Goal: Information Seeking & Learning: Learn about a topic

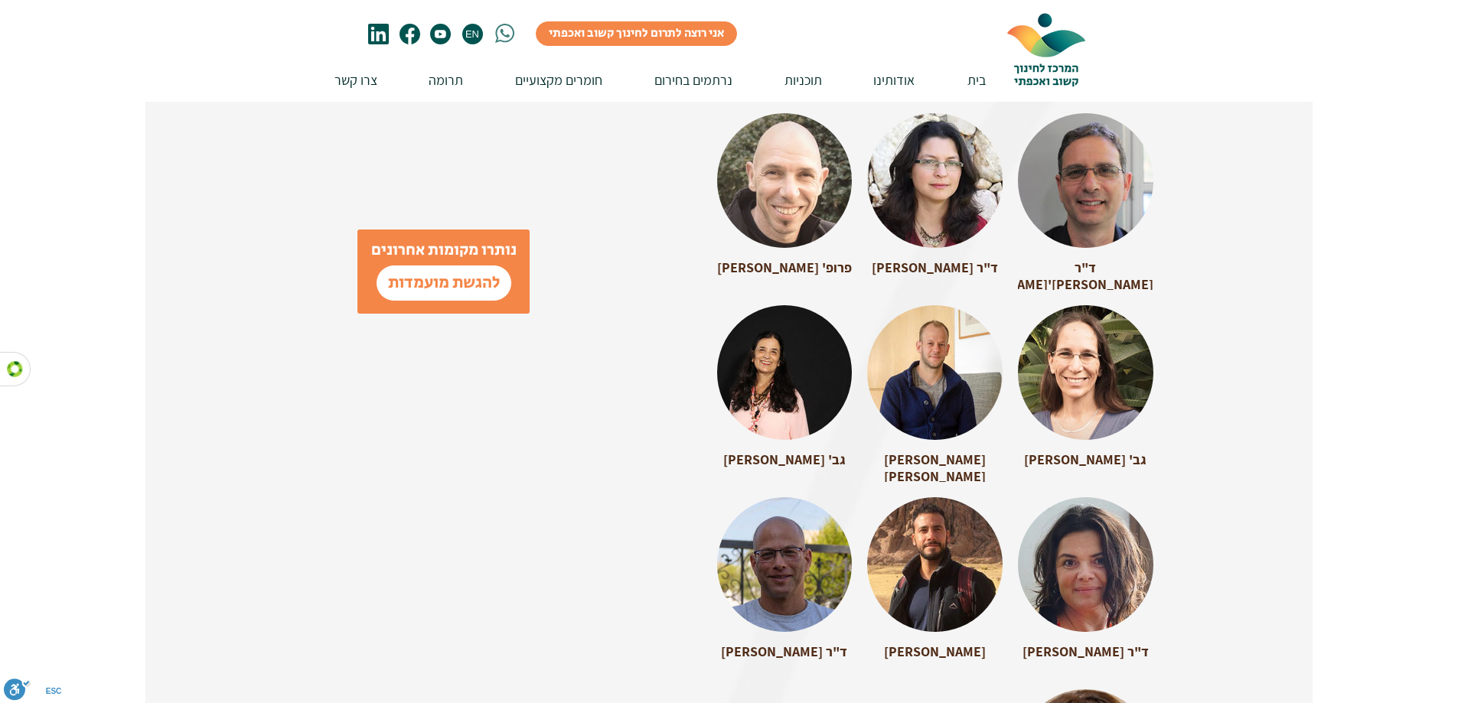
scroll to position [2296, 0]
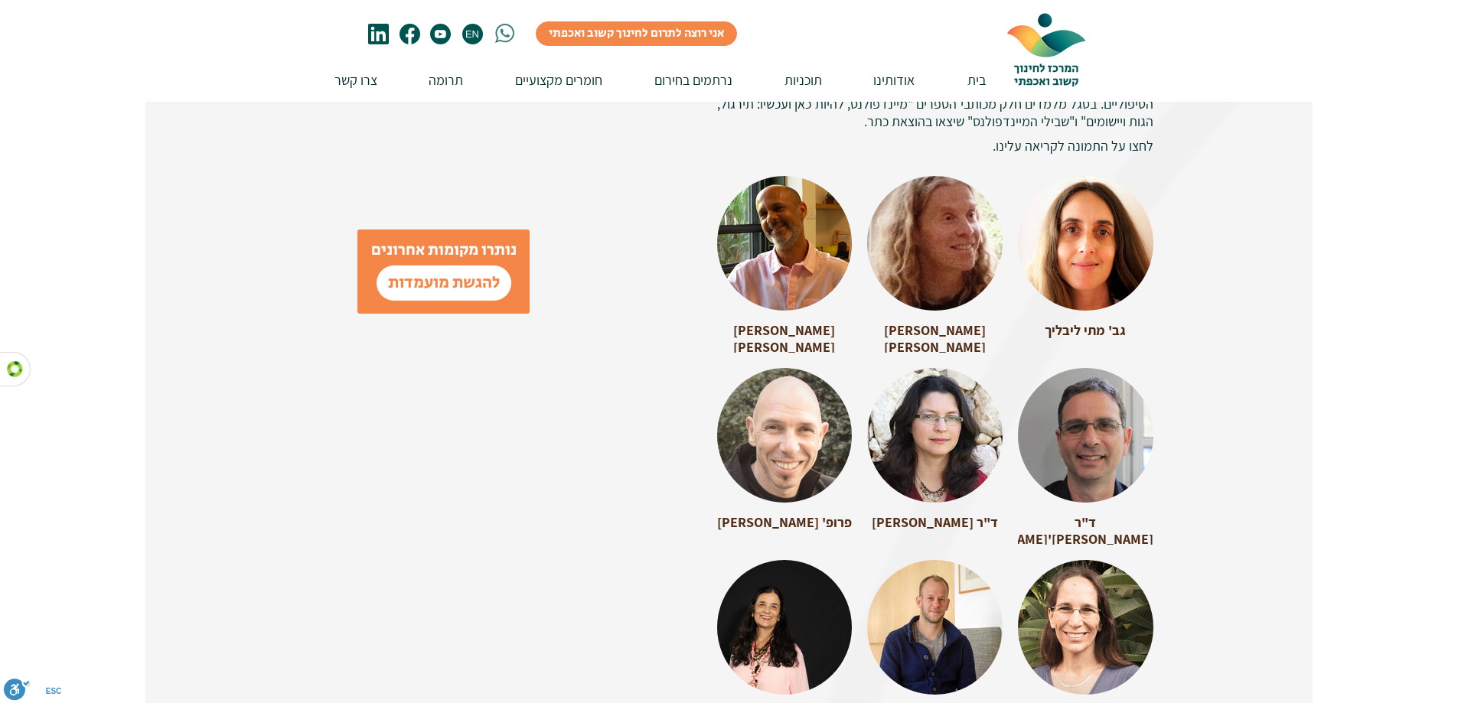
click at [1106, 190] on div at bounding box center [1085, 236] width 135 height 121
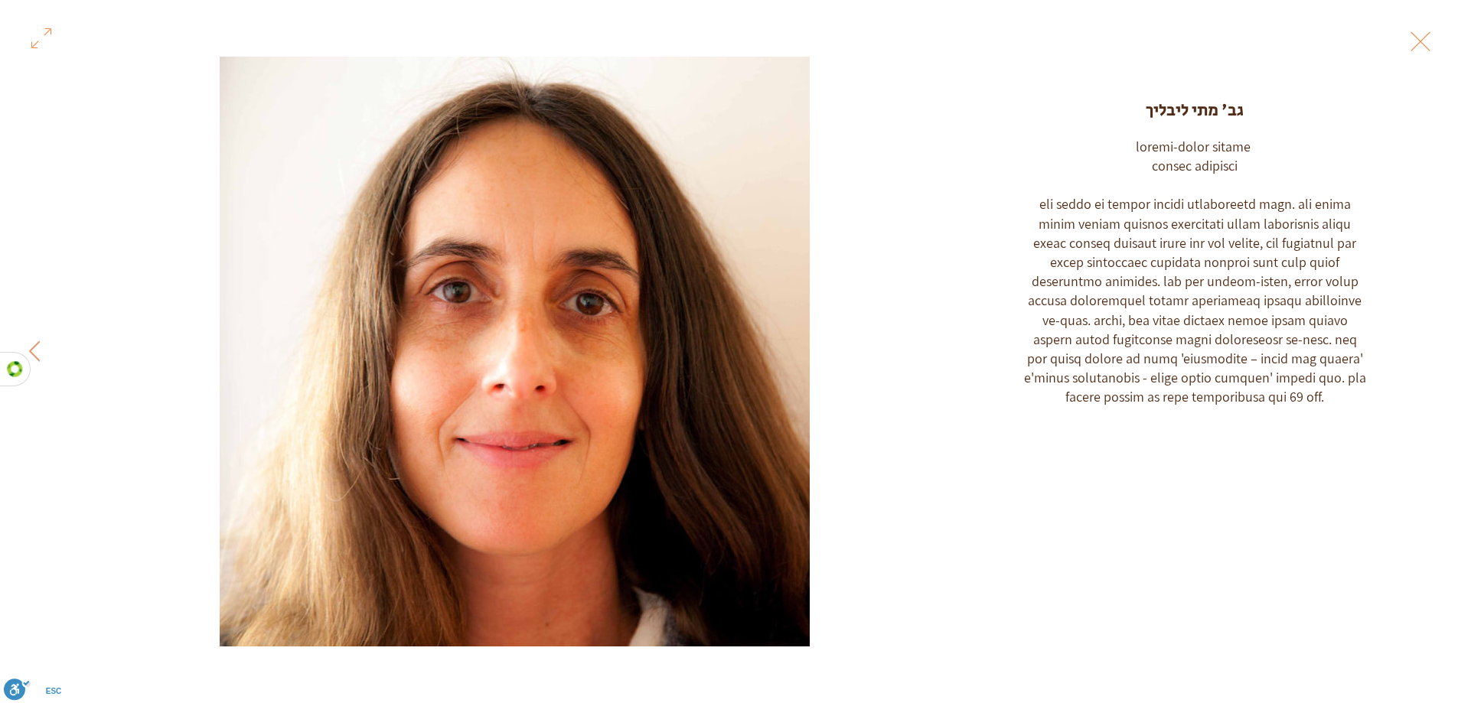
click at [1415, 41] on button "Exit expand mode" at bounding box center [1420, 40] width 29 height 34
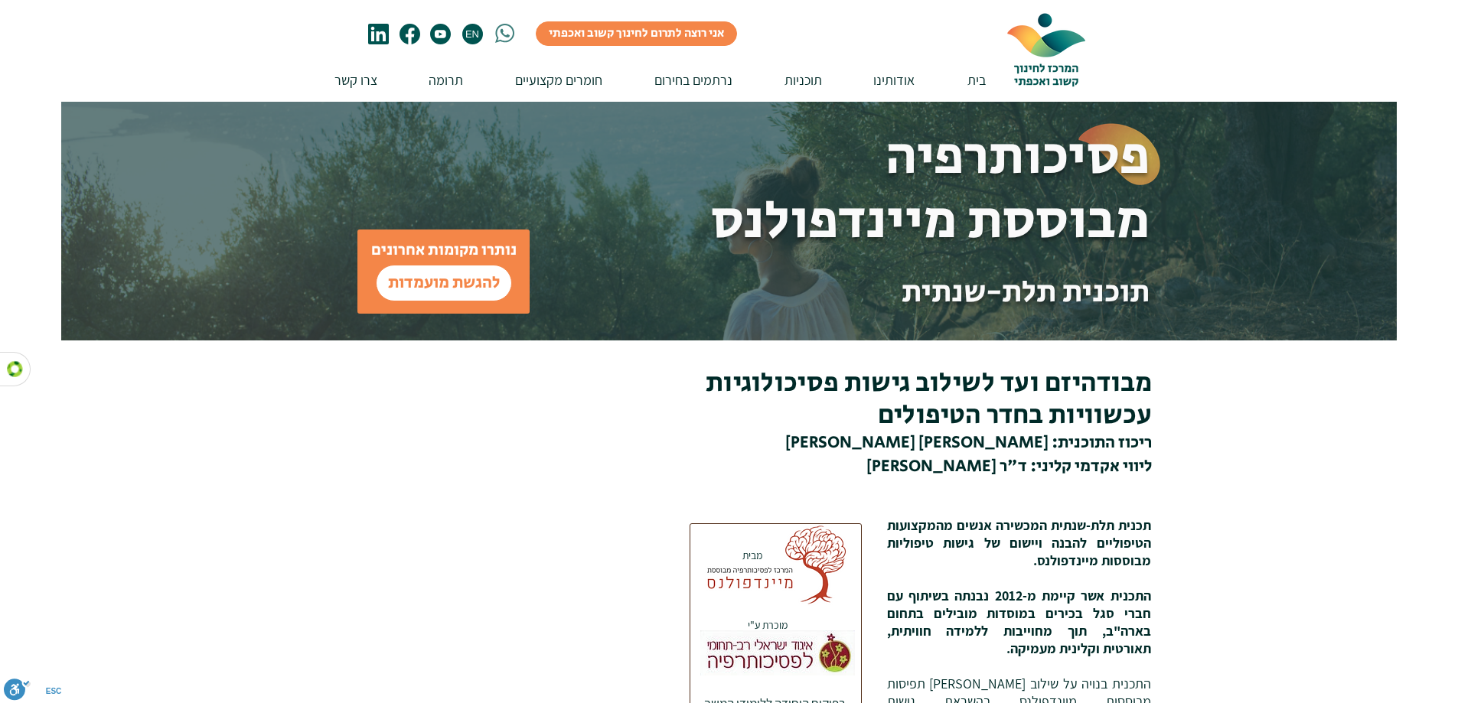
scroll to position [2296, 0]
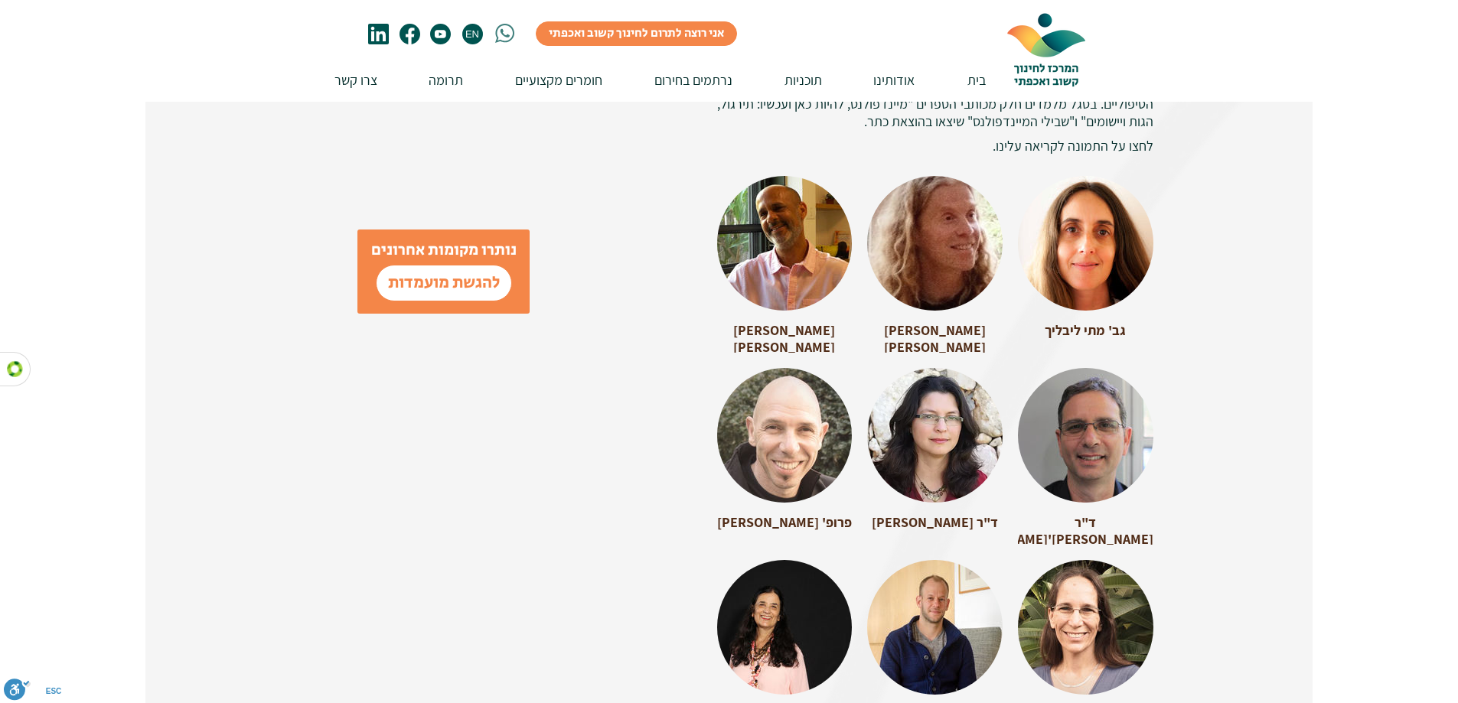
click at [1042, 421] on div at bounding box center [1085, 428] width 135 height 121
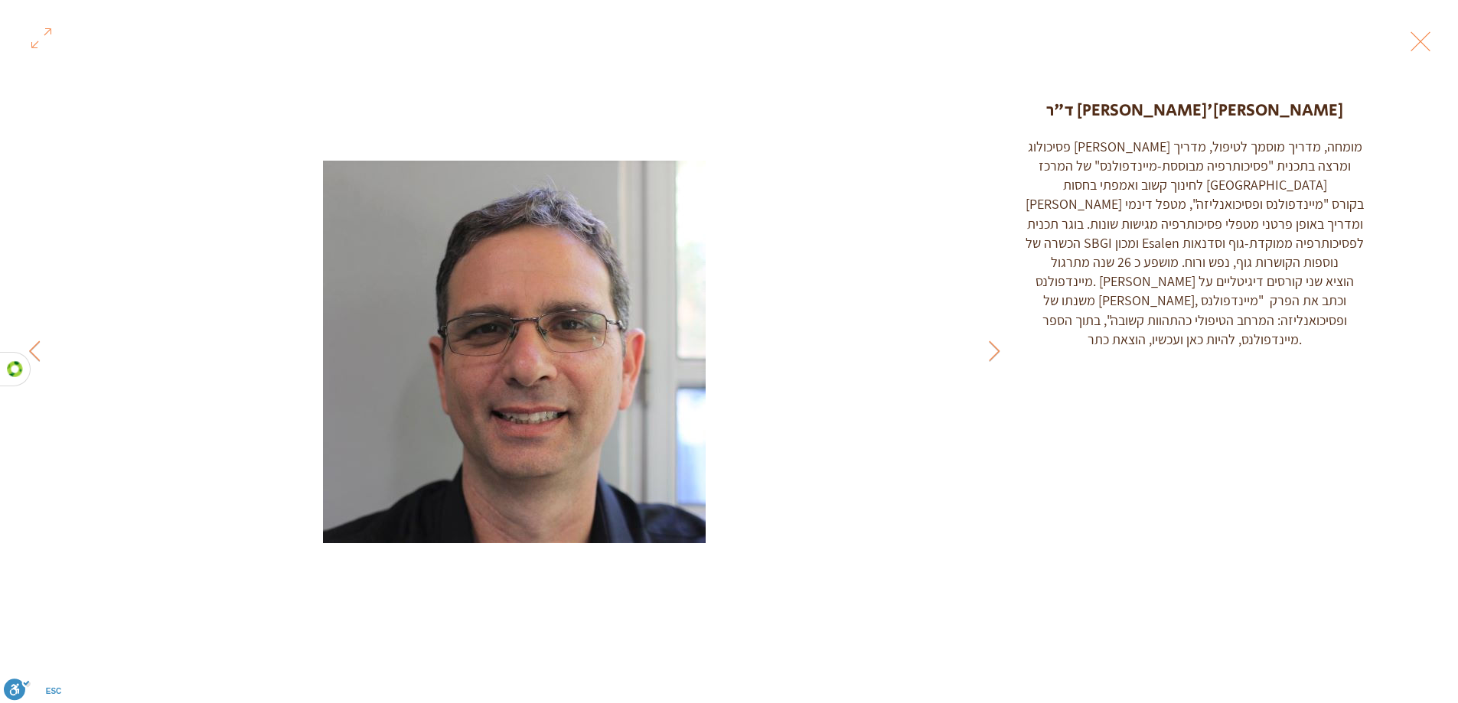
click at [1412, 34] on button "Exit expand mode" at bounding box center [1420, 40] width 29 height 34
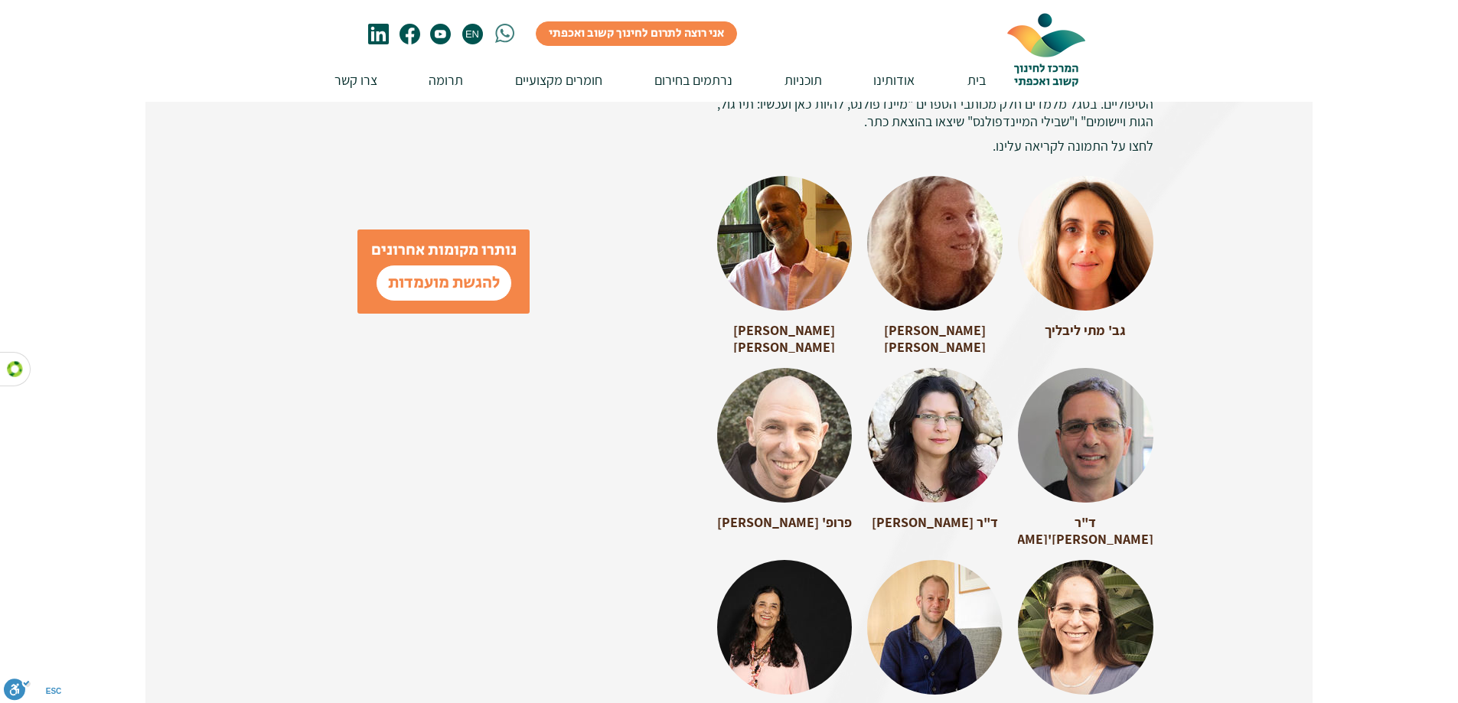
click at [922, 575] on div at bounding box center [934, 620] width 135 height 121
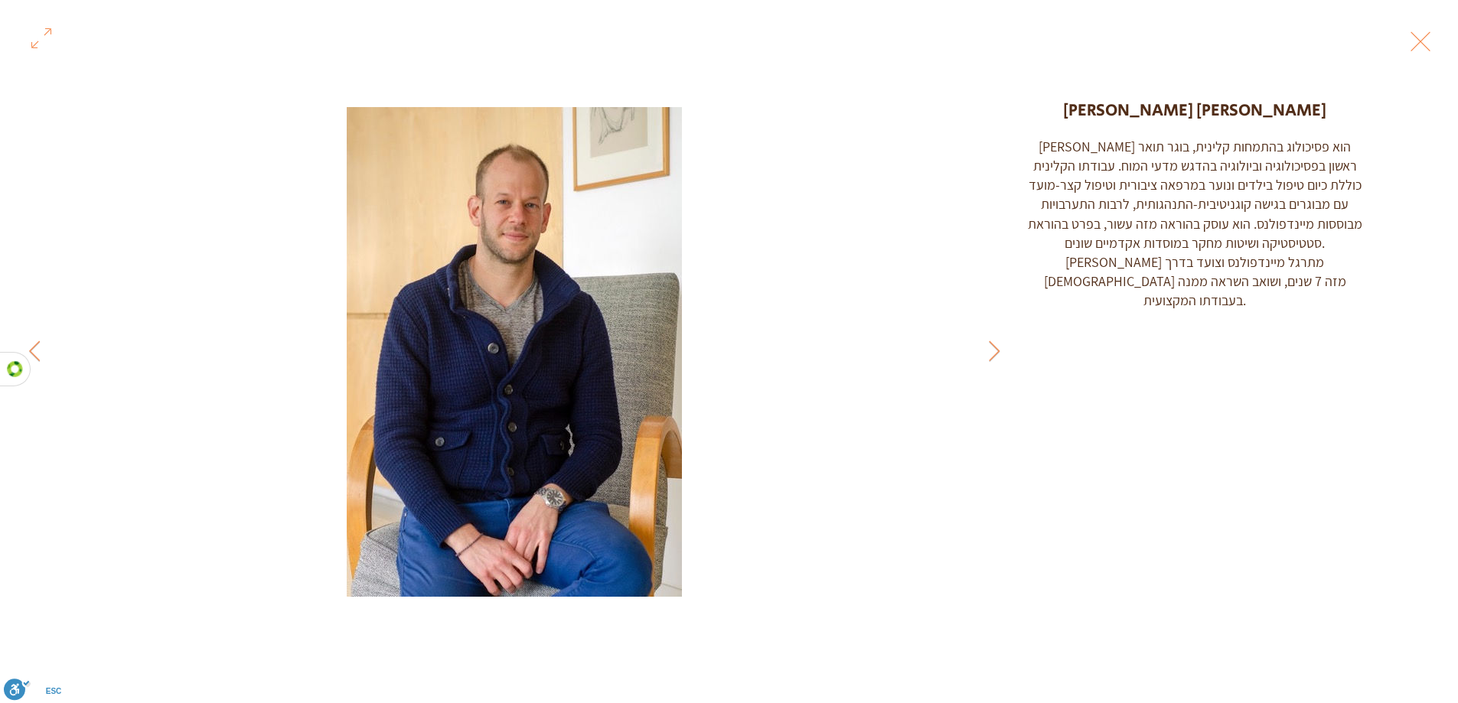
click at [1416, 34] on button "Exit expand mode" at bounding box center [1420, 40] width 29 height 34
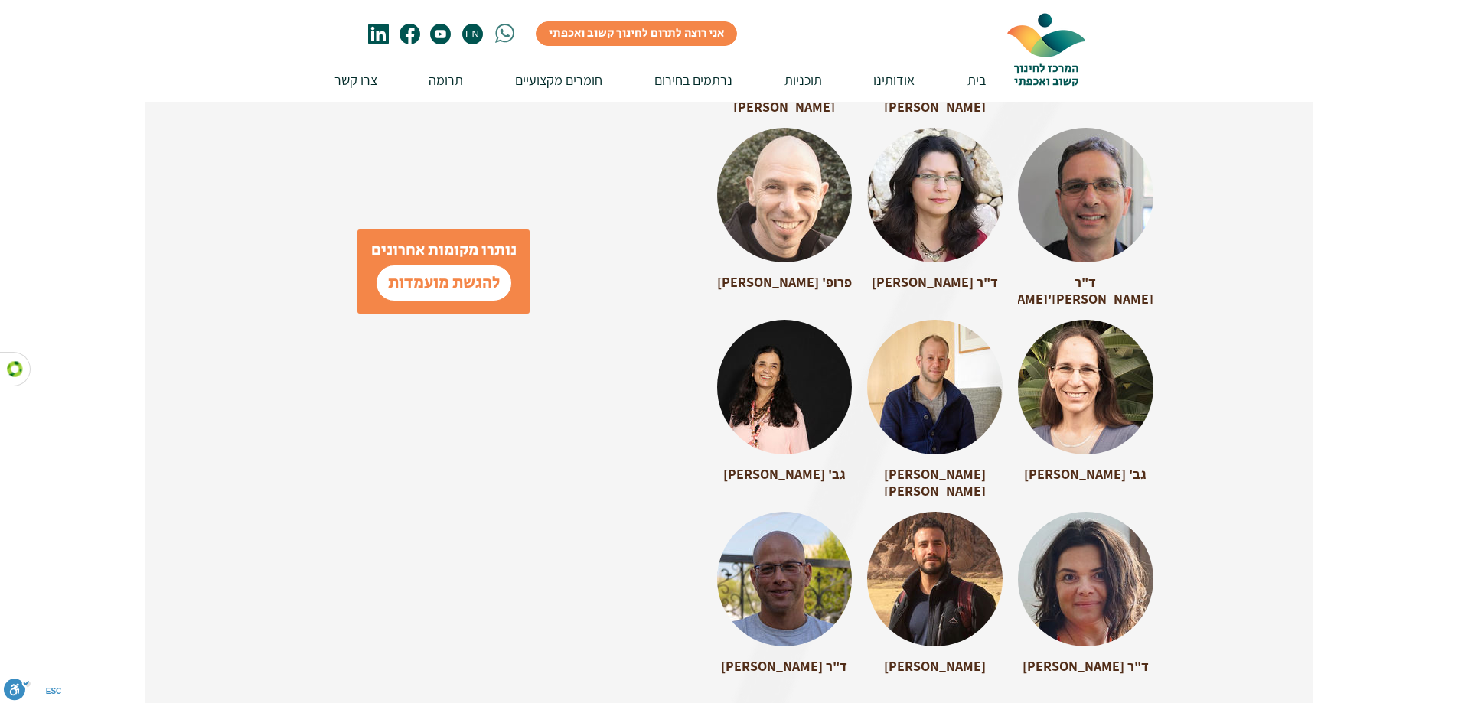
scroll to position [2550, 0]
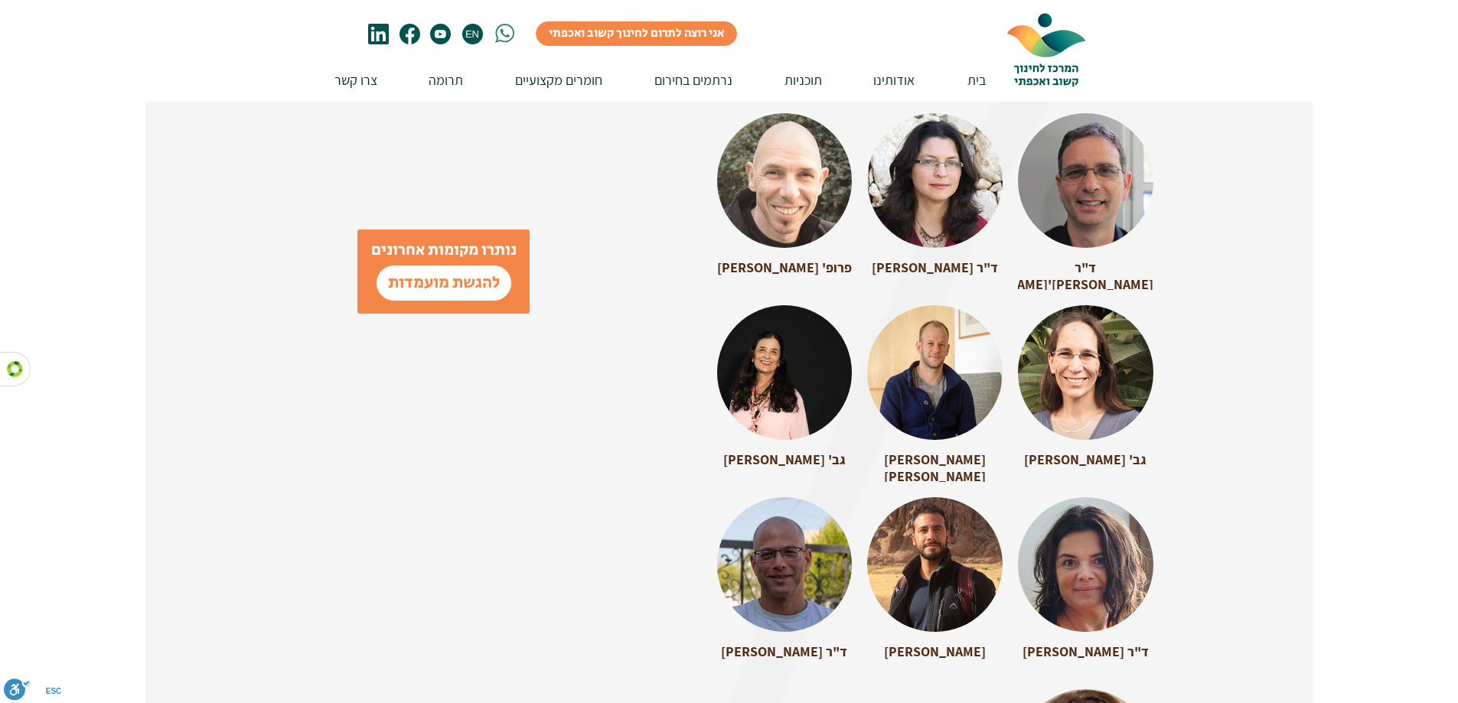
click at [890, 543] on div at bounding box center [934, 557] width 135 height 121
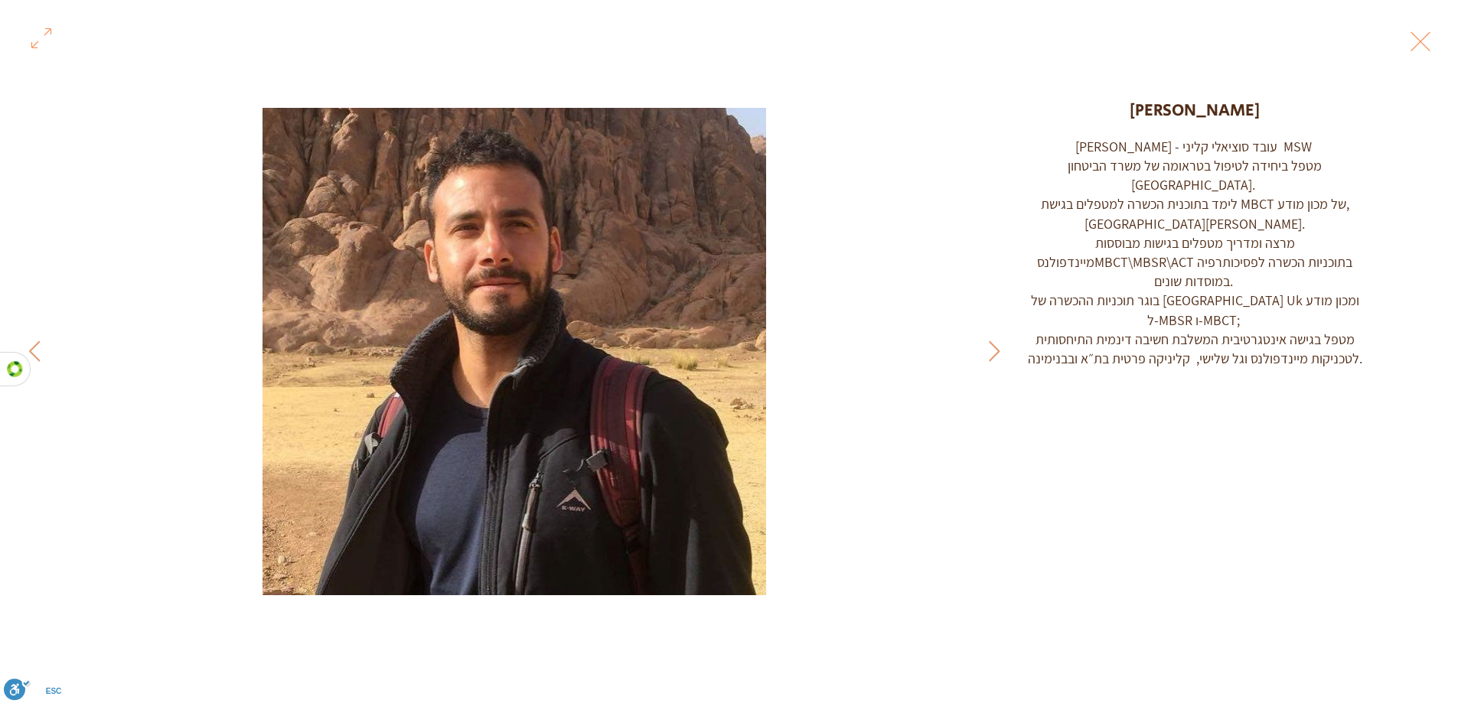
click at [1419, 37] on button "Exit expand mode" at bounding box center [1420, 40] width 29 height 34
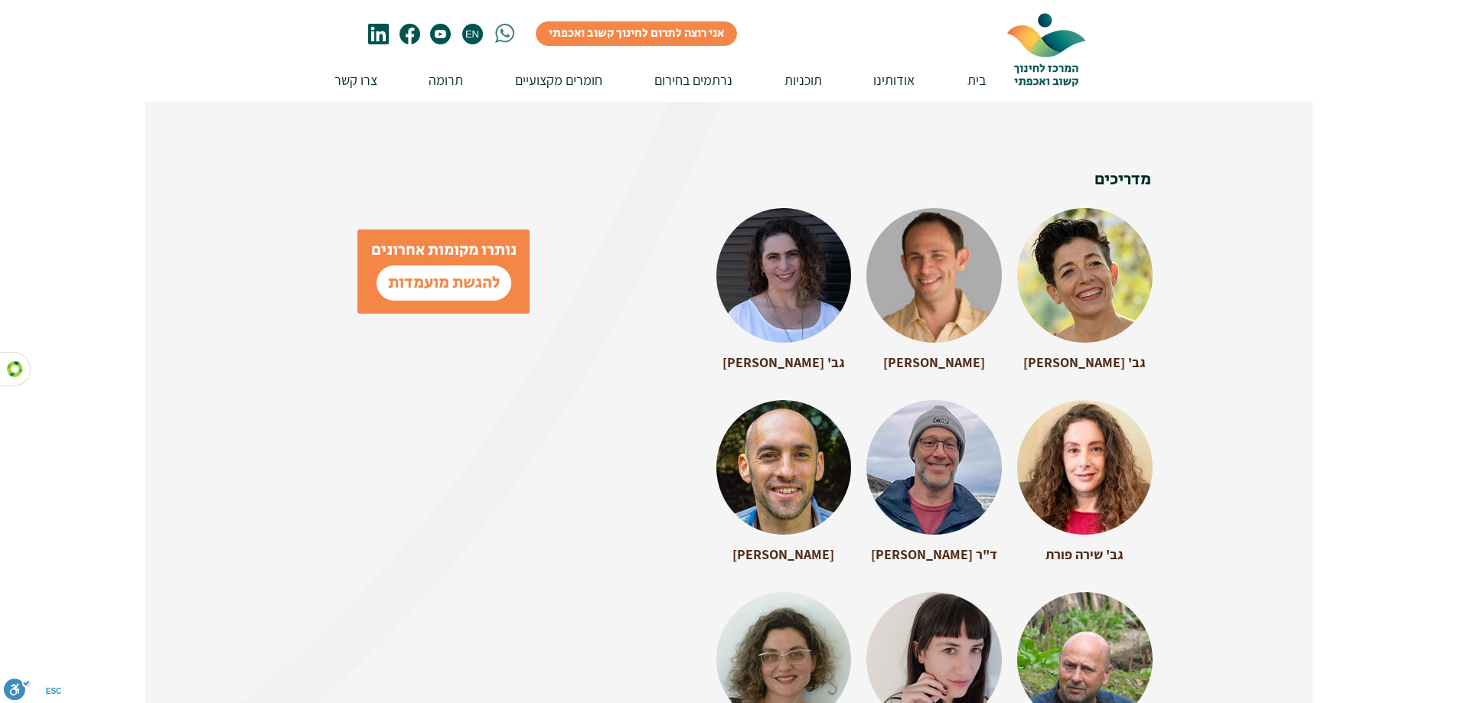
scroll to position [3315, 0]
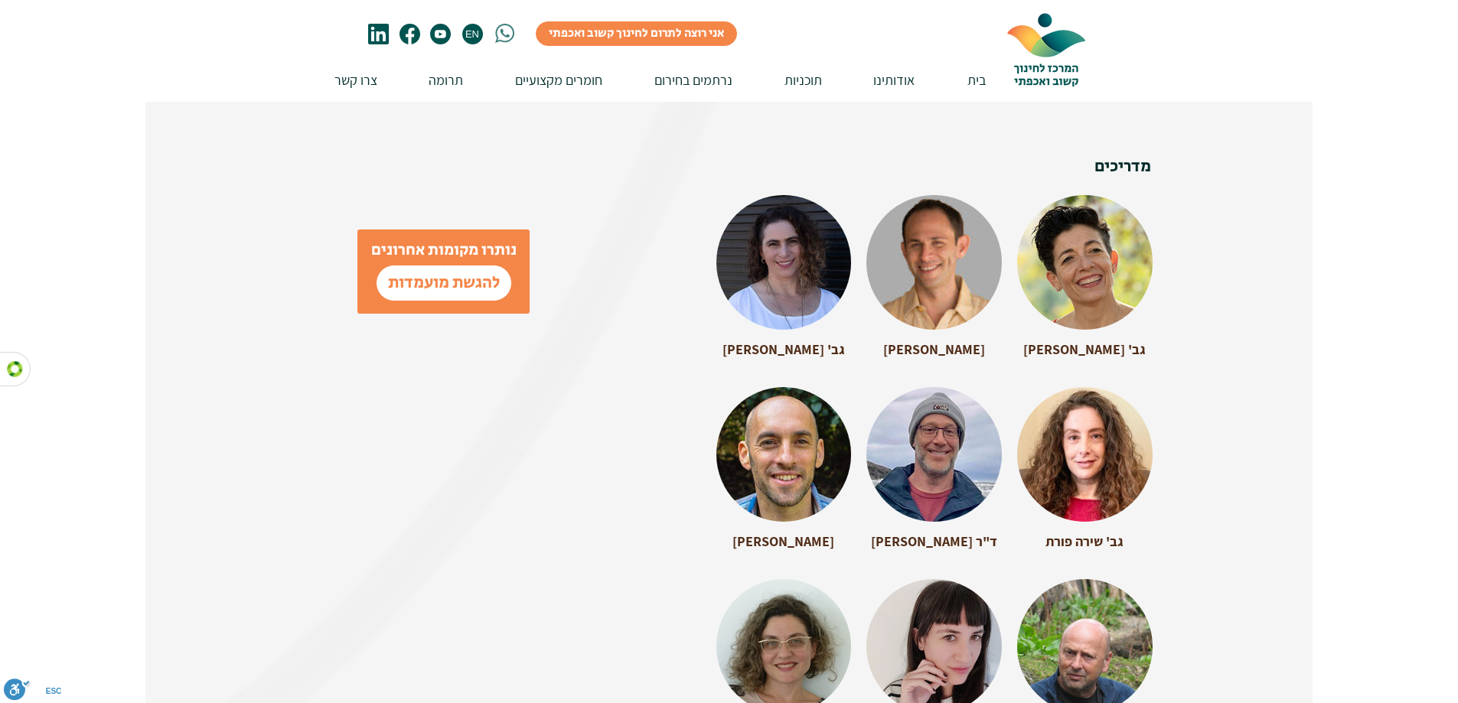
click at [931, 269] on div at bounding box center [933, 255] width 135 height 121
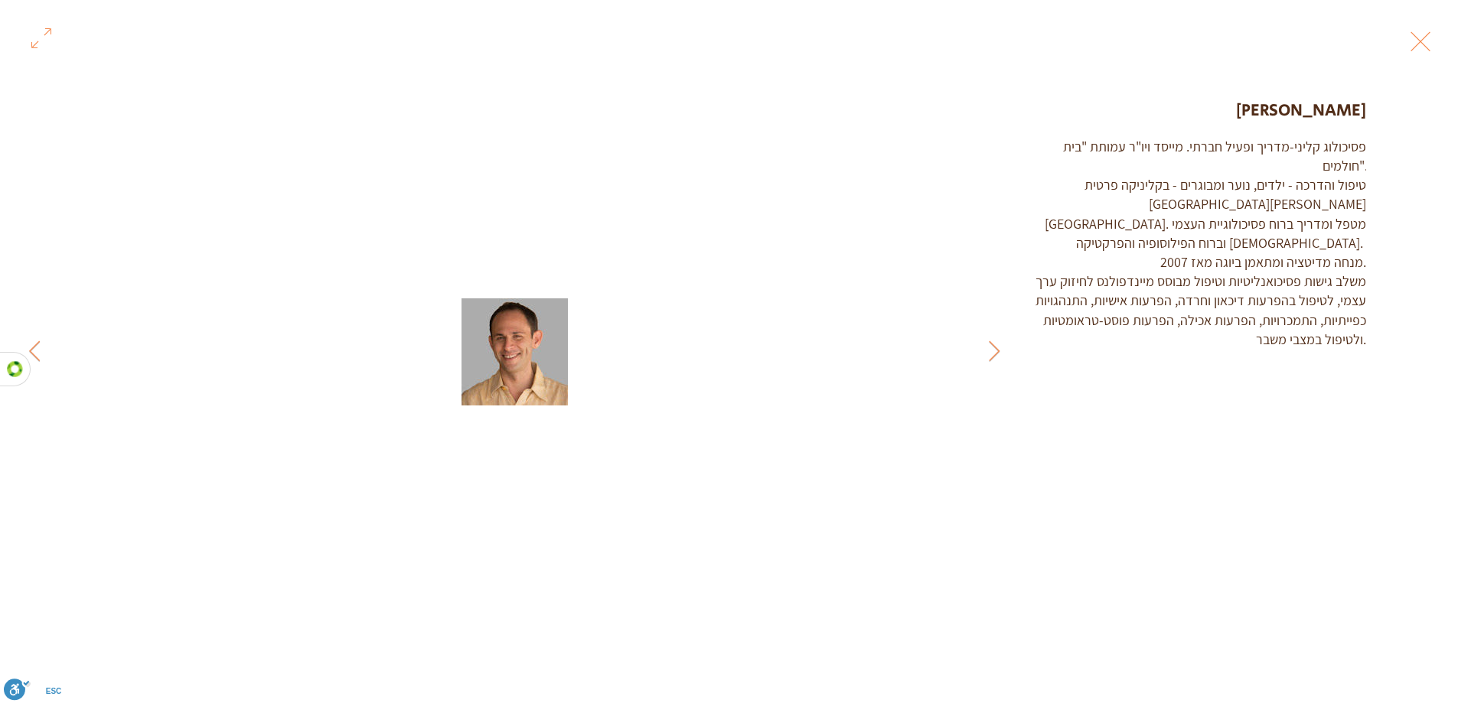
click at [1416, 41] on button "Exit expand mode" at bounding box center [1420, 40] width 29 height 34
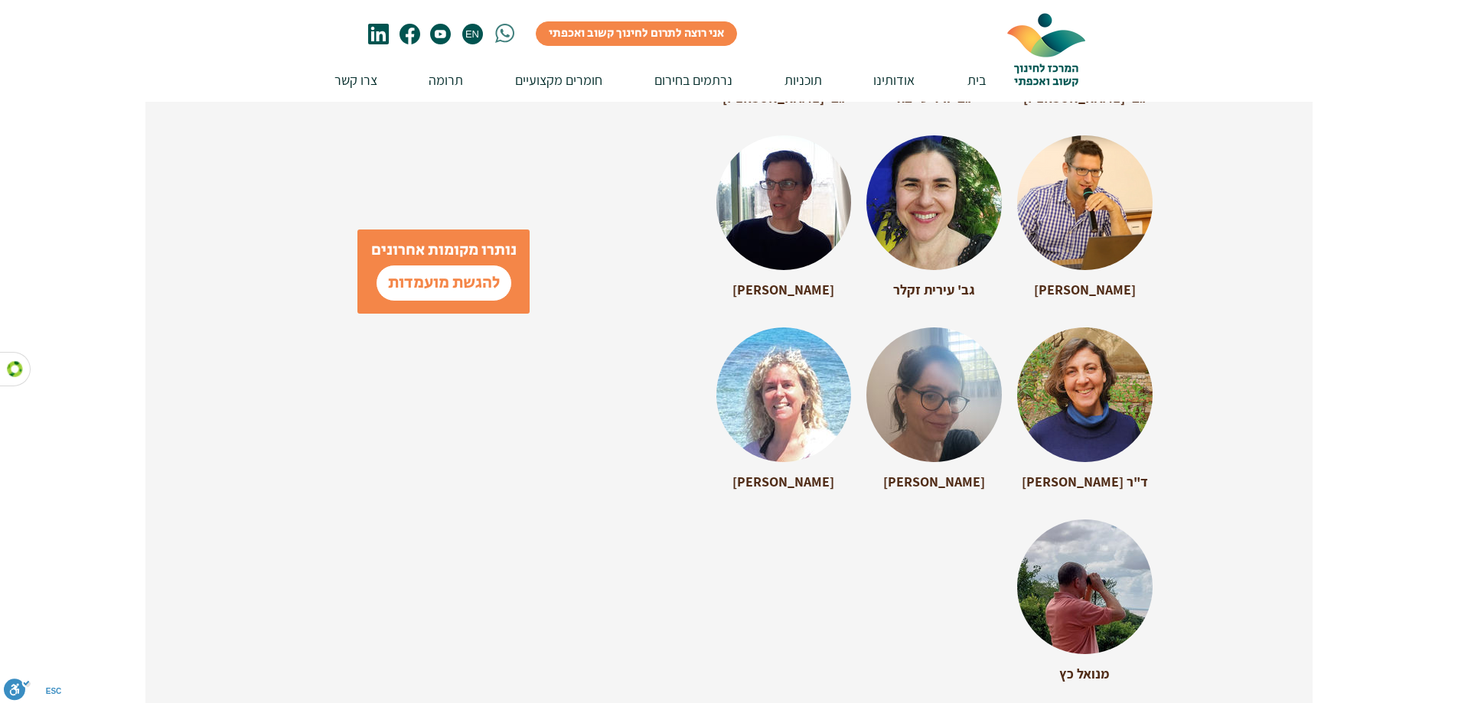
scroll to position [4081, 0]
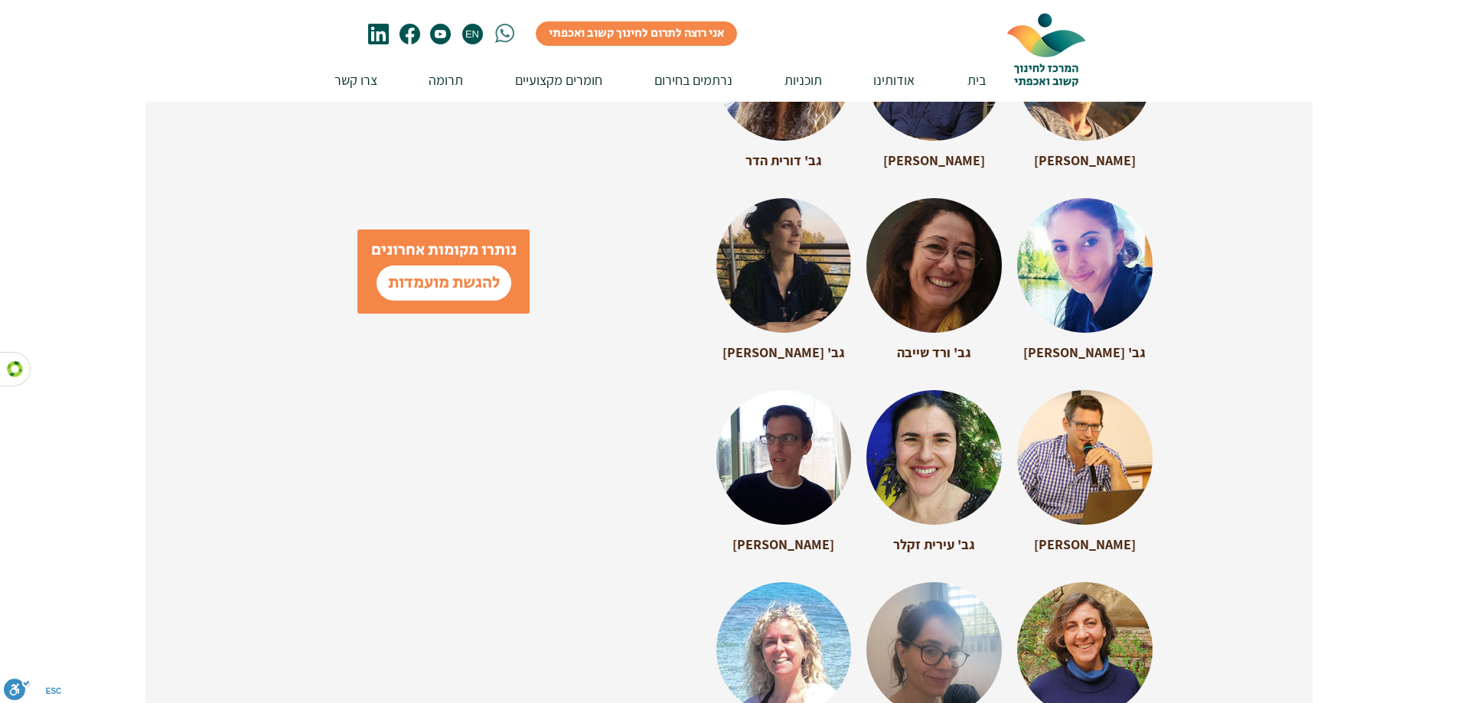
click at [905, 425] on div at bounding box center [933, 450] width 135 height 121
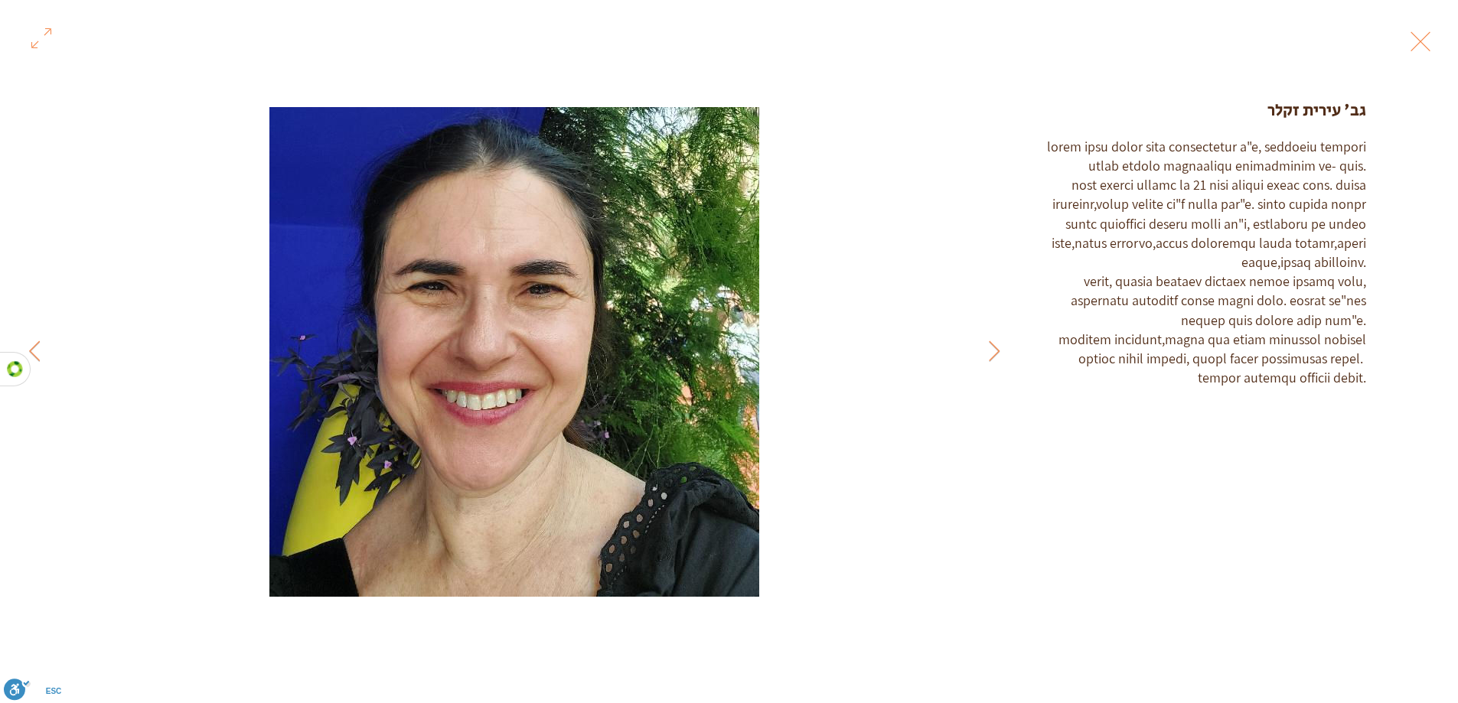
click at [1416, 46] on button "Exit expand mode" at bounding box center [1420, 40] width 29 height 34
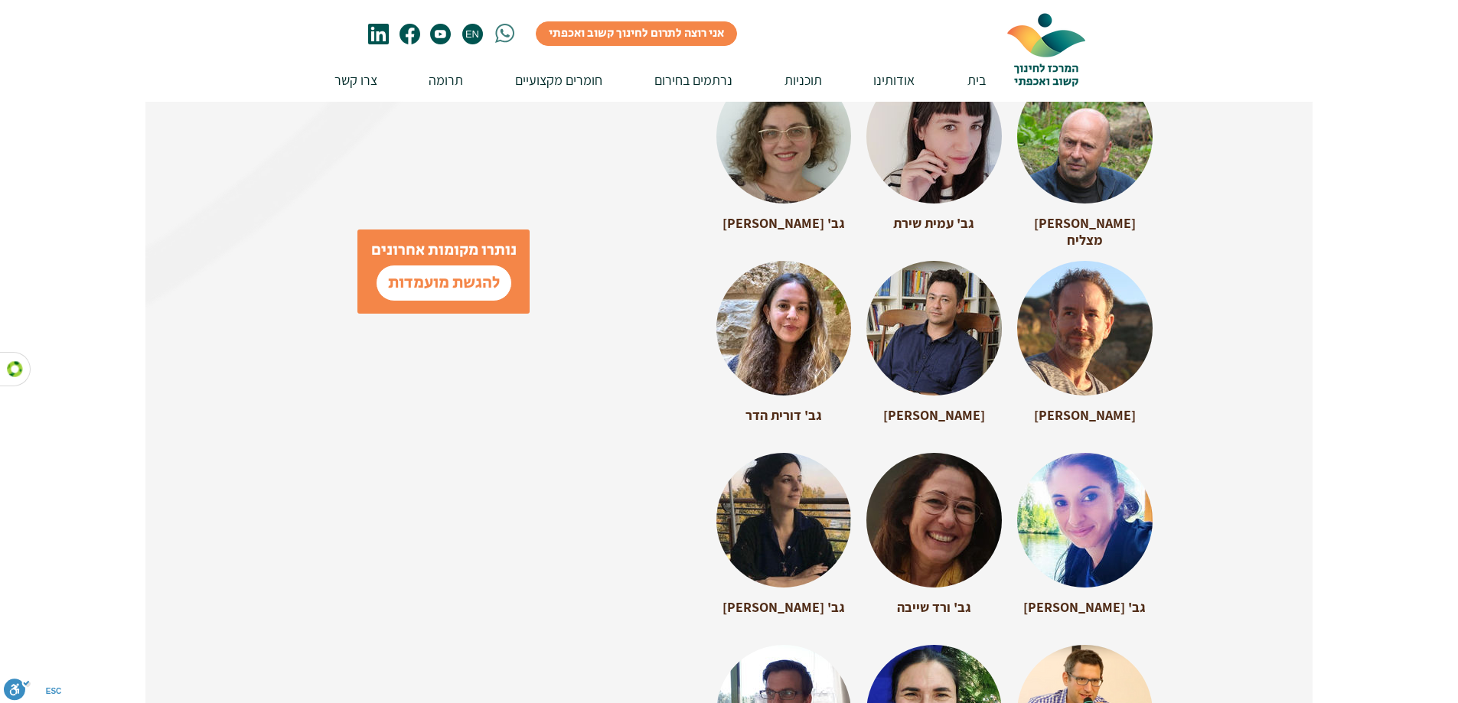
scroll to position [3315, 0]
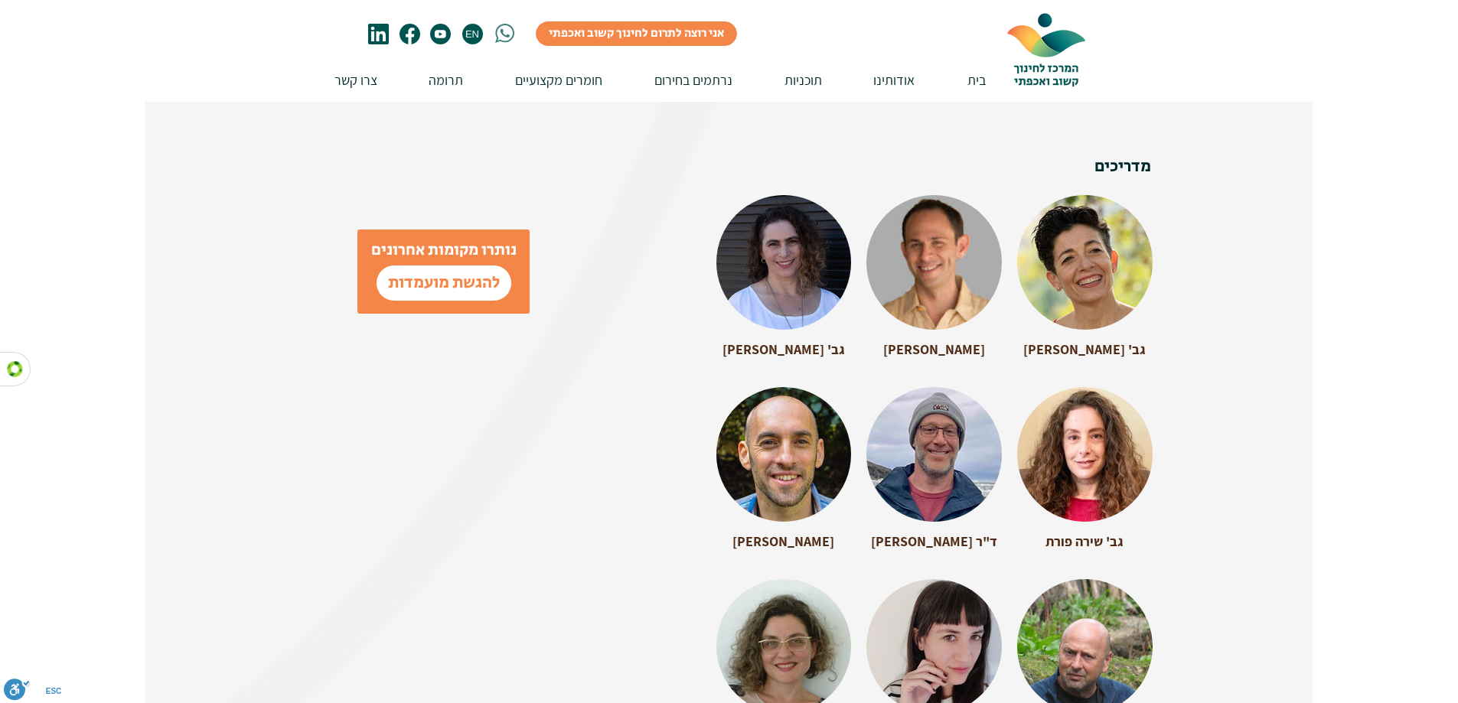
click at [836, 258] on div at bounding box center [783, 255] width 135 height 121
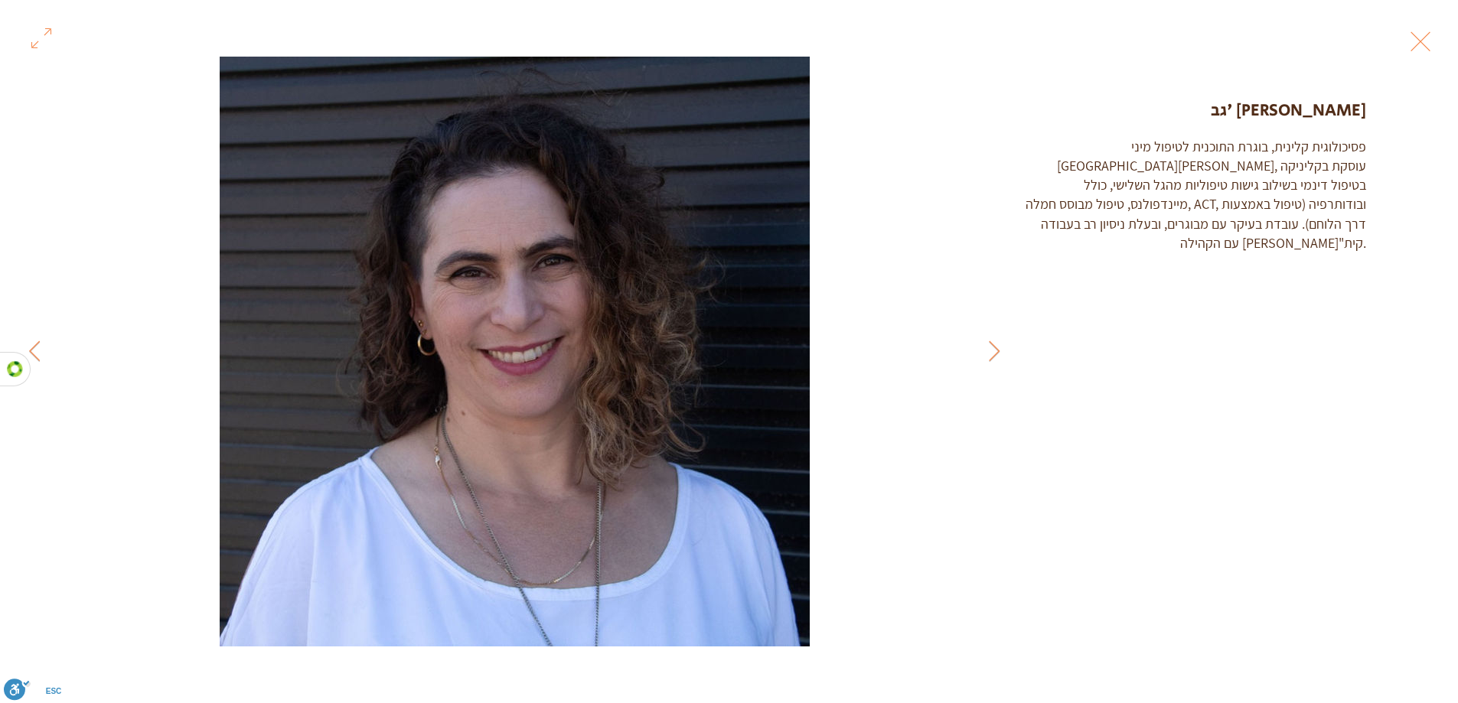
click at [1423, 28] on button "Exit expand mode" at bounding box center [1420, 40] width 29 height 34
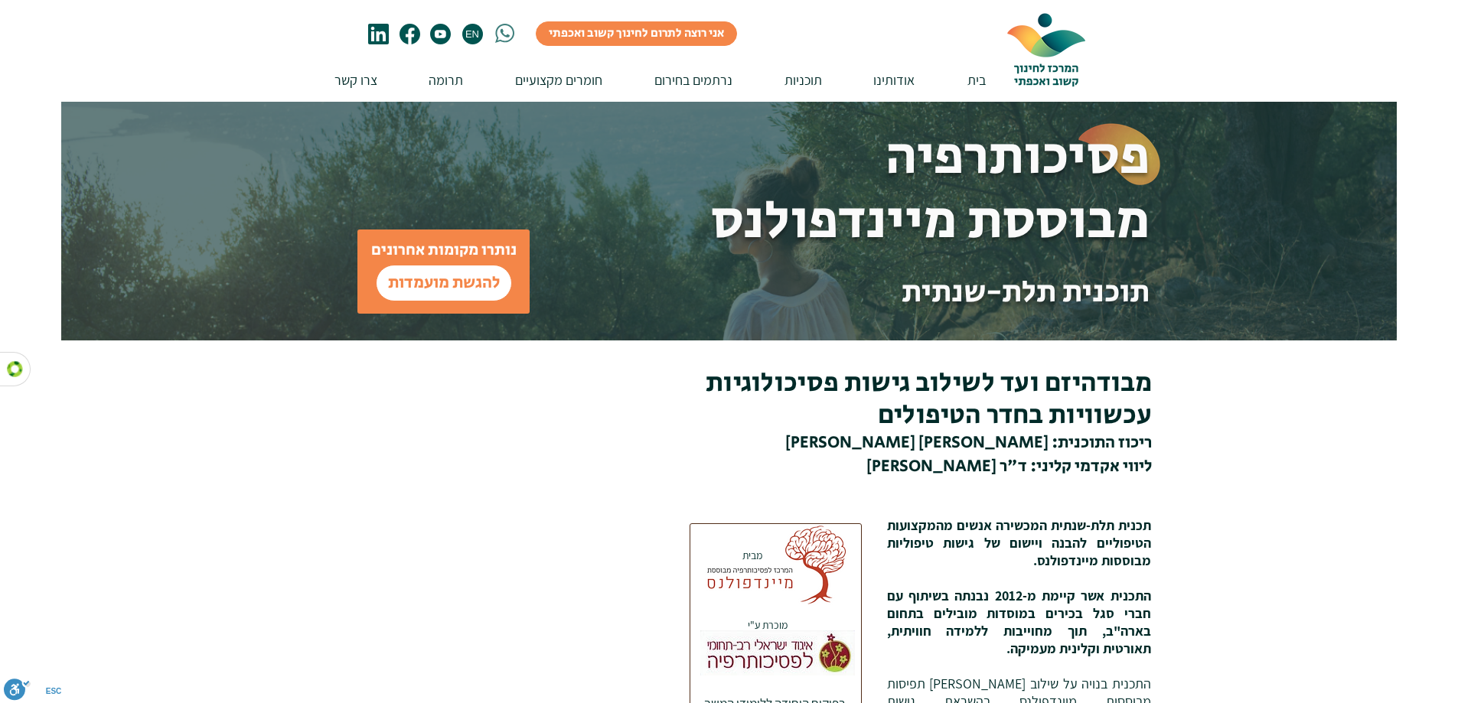
scroll to position [3315, 0]
